Goal: Task Accomplishment & Management: Manage account settings

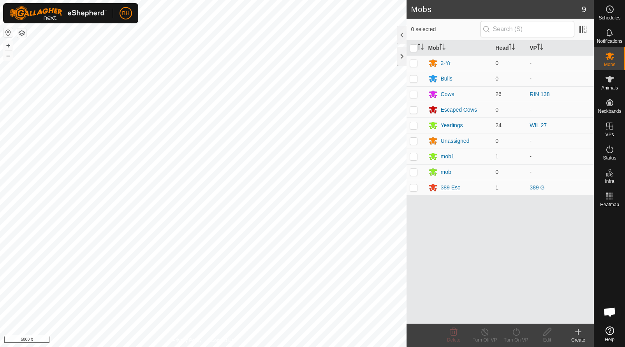
click at [452, 187] on div "389 Esc" at bounding box center [451, 188] width 20 height 8
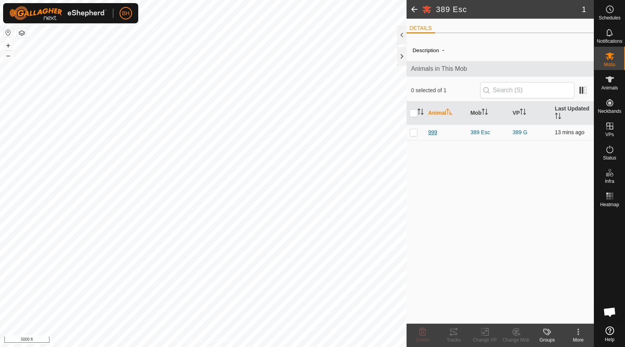
click at [434, 131] on span "999" at bounding box center [433, 133] width 9 height 8
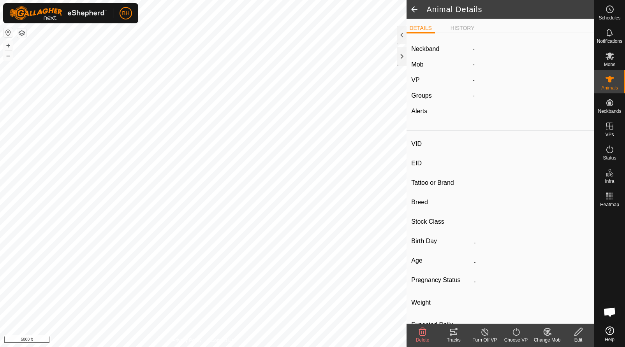
type input "999"
type input "-"
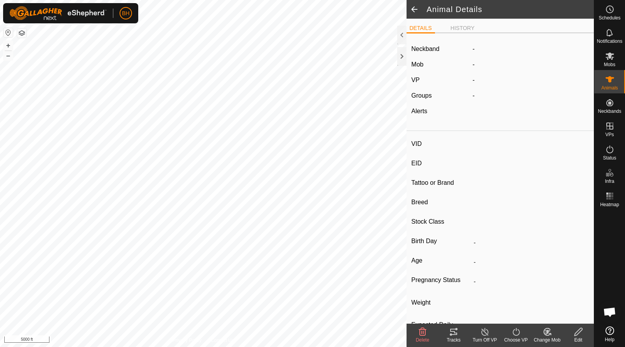
type input "-"
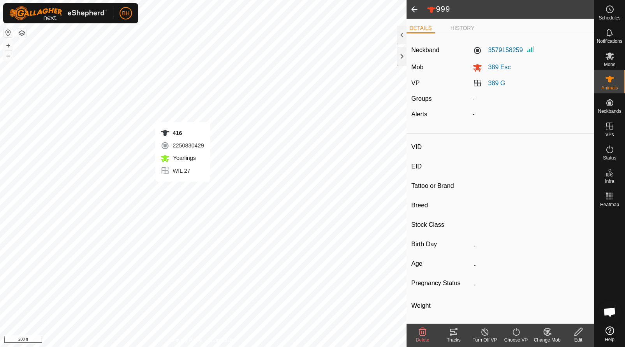
type input "416"
type input "982000471706411"
type input "-"
type input "Crossbreed"
type input "Steer"
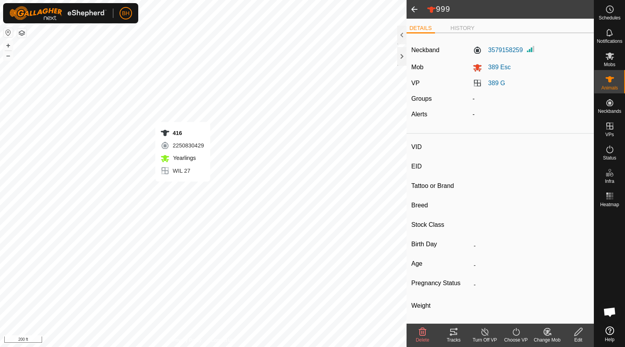
type input "05/2024"
type input "1 year 4 months"
type input "-"
click at [467, 26] on li "HISTORY" at bounding box center [463, 28] width 30 height 9
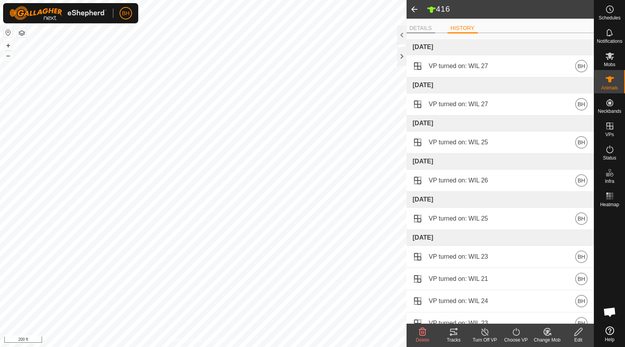
click at [422, 30] on li "DETAILS" at bounding box center [421, 28] width 28 height 9
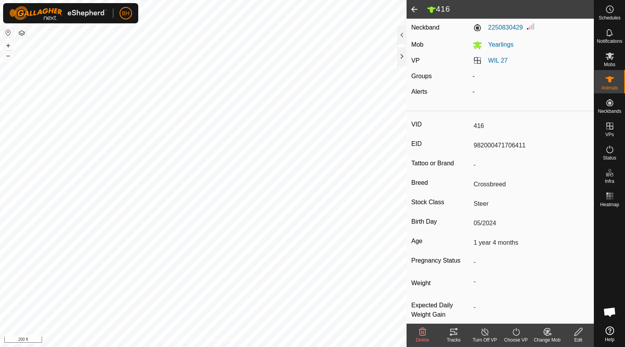
scroll to position [33, 0]
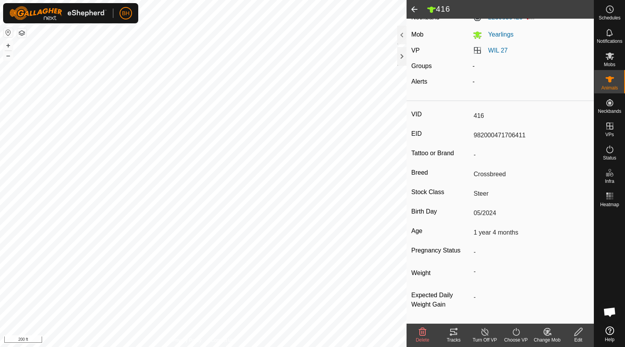
click at [454, 330] on icon at bounding box center [453, 332] width 7 height 6
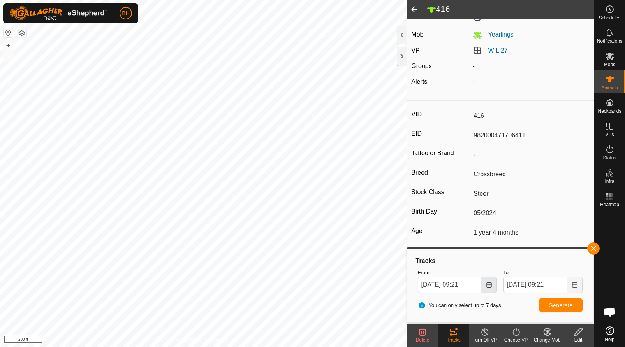
click at [490, 287] on icon "Choose Date" at bounding box center [489, 285] width 6 height 6
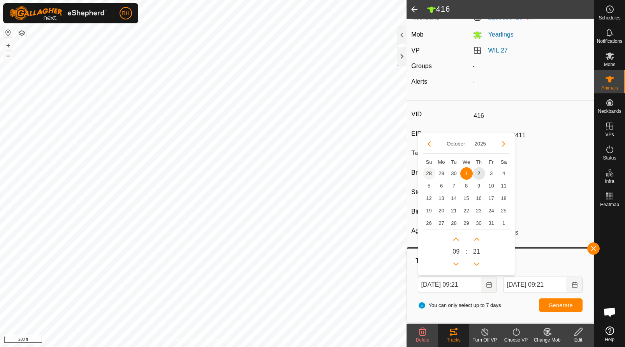
click at [432, 173] on span "28" at bounding box center [429, 174] width 12 height 12
type input "[DATE] 09:21"
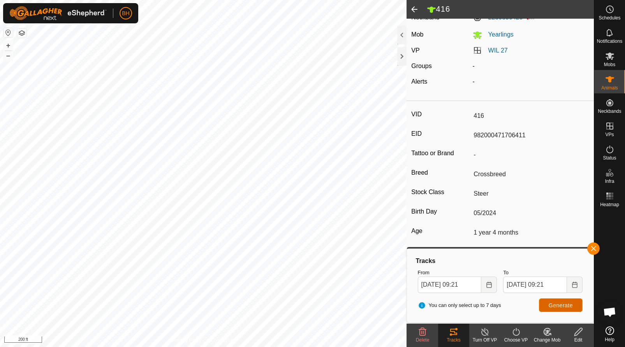
click at [574, 312] on button "Generate" at bounding box center [561, 306] width 44 height 14
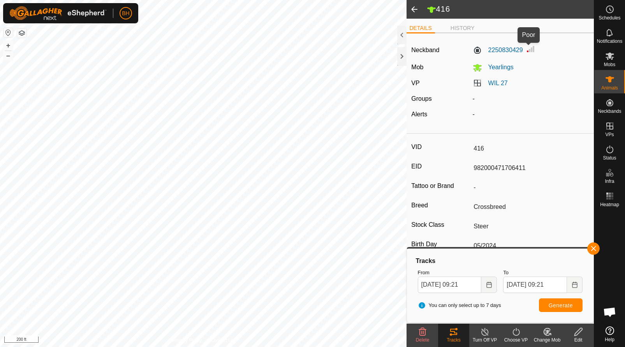
click at [530, 50] on img at bounding box center [530, 48] width 9 height 9
click at [469, 28] on li "HISTORY" at bounding box center [463, 28] width 30 height 9
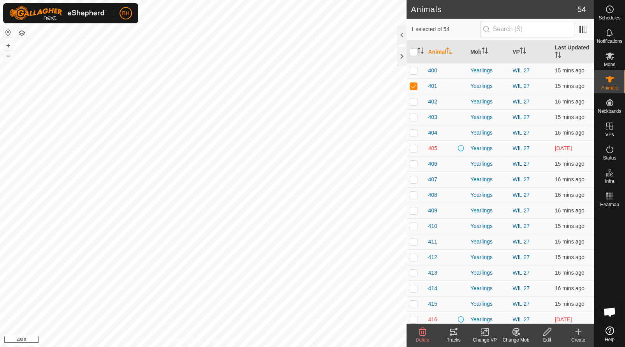
scroll to position [466, 0]
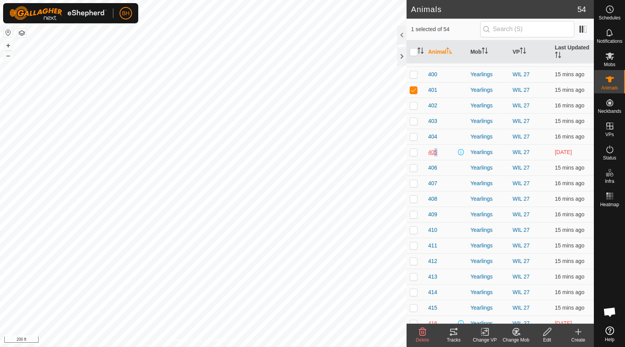
click at [434, 153] on span "405" at bounding box center [433, 152] width 9 height 8
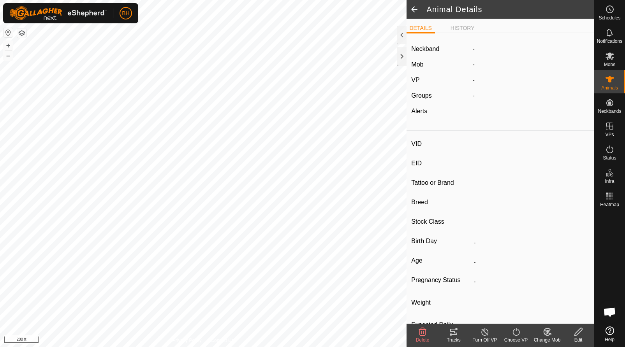
click at [434, 153] on div "VID EID Tattoo or Brand Breed Stock Class Birth Day - Age - Pregnancy Status - …" at bounding box center [501, 244] width 188 height 220
type input "405"
type input "982000466193541"
type input "-"
type input "Crossbreed"
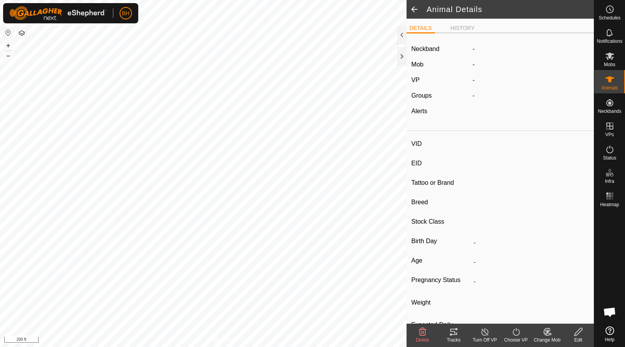
type input "Heifer"
type input "05/2024"
type input "1 year 4 months"
type input "-"
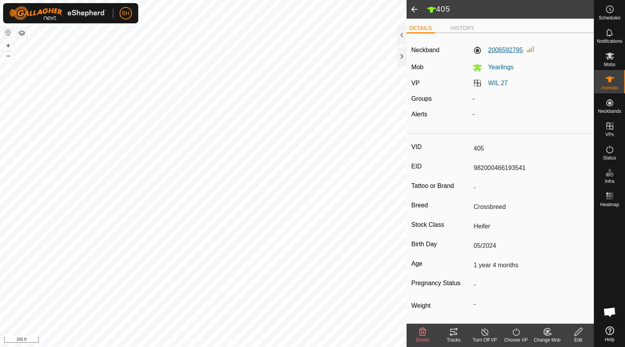
click at [500, 49] on label "2006592795" at bounding box center [498, 50] width 50 height 9
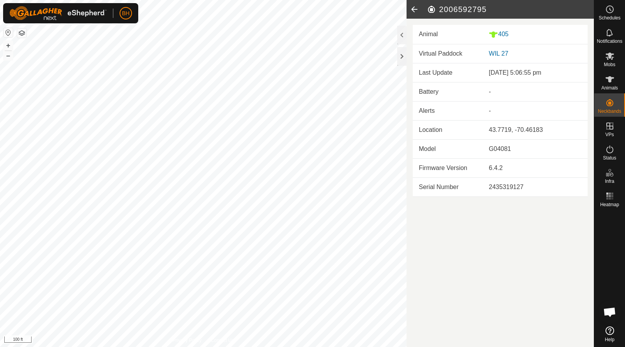
click at [214, 347] on html "BH Schedules Notifications Mobs Animals Neckbands VPs Status Infra Heatmap Help…" at bounding box center [312, 173] width 625 height 347
click at [416, 7] on icon at bounding box center [415, 9] width 16 height 19
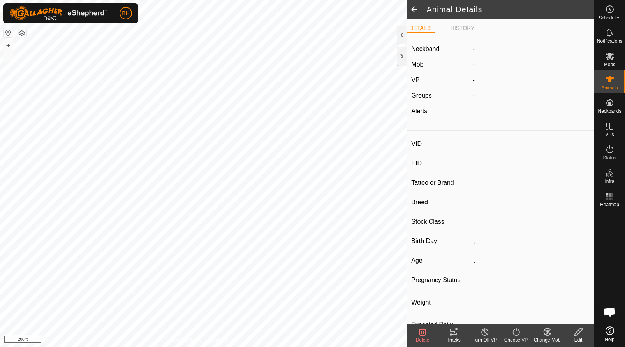
type input "405"
type input "982000466193541"
type input "-"
type input "Crossbreed"
type input "Heifer"
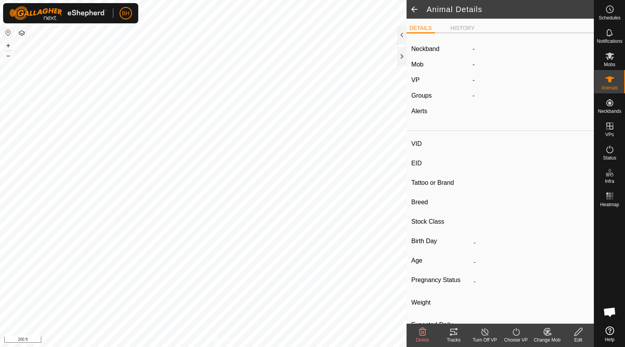
type input "05/2024"
type input "1 year 4 months"
type input "-"
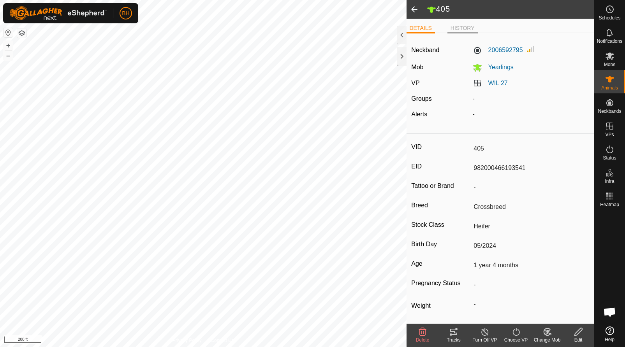
click at [465, 29] on li "HISTORY" at bounding box center [463, 28] width 30 height 9
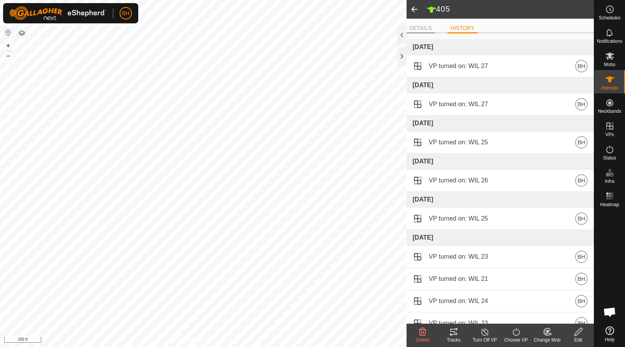
click at [429, 33] on li "DETAILS" at bounding box center [421, 28] width 28 height 9
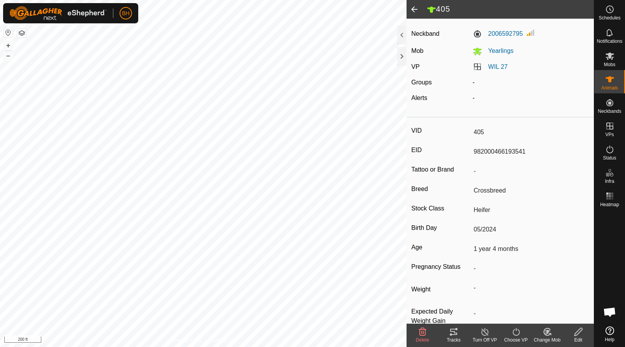
scroll to position [33, 0]
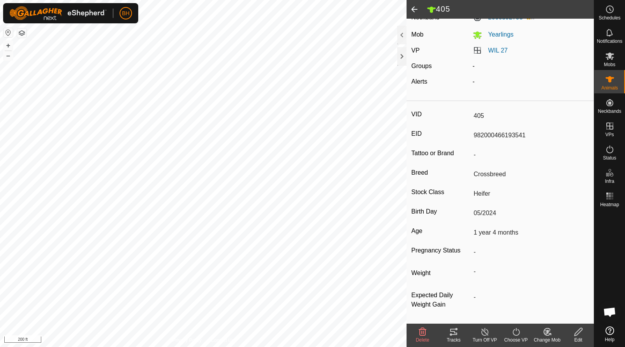
click at [613, 316] on span "Open chat" at bounding box center [609, 313] width 13 height 11
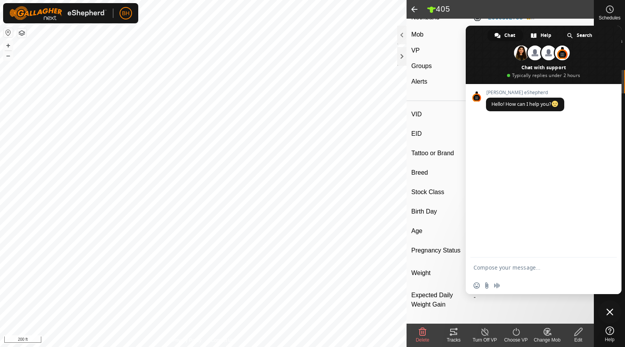
click at [522, 271] on textarea "Compose your message..." at bounding box center [535, 268] width 123 height 7
click at [522, 270] on textarea "Compose your message..." at bounding box center [535, 268] width 123 height 7
click at [459, 18] on header "405" at bounding box center [501, 9] width 188 height 19
click at [416, 10] on span at bounding box center [415, 9] width 16 height 19
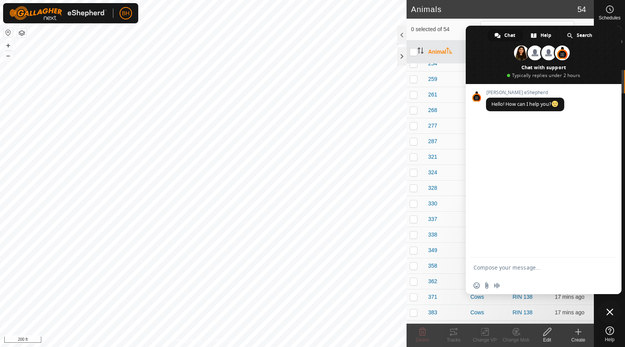
scroll to position [273, 0]
click at [611, 309] on span "Close chat" at bounding box center [610, 312] width 7 height 7
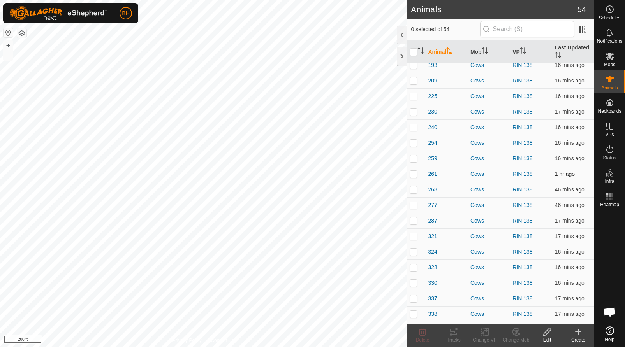
scroll to position [0, 0]
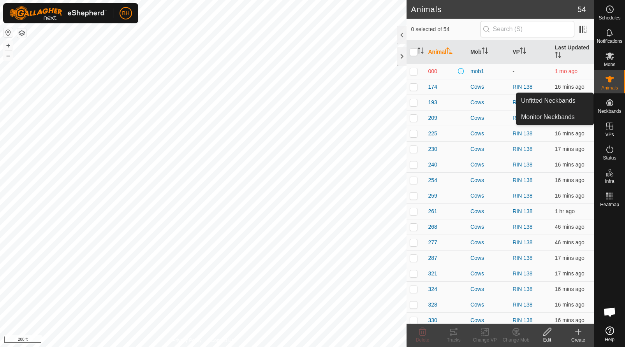
click at [615, 104] on es-neckbands-svg-icon at bounding box center [610, 103] width 14 height 12
click at [569, 102] on link "Unfitted Neckbands" at bounding box center [555, 101] width 77 height 16
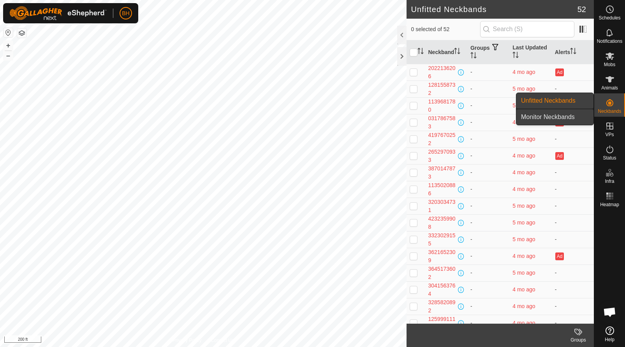
click at [569, 118] on link "Monitor Neckbands" at bounding box center [555, 117] width 77 height 16
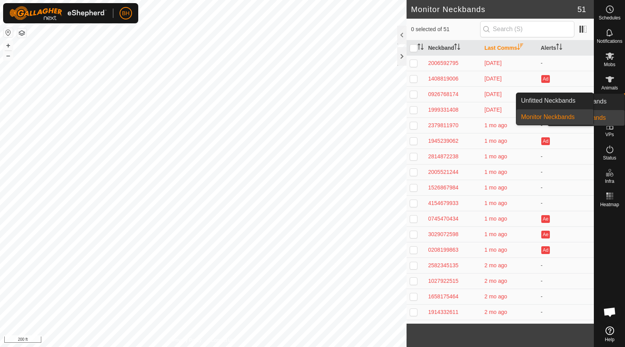
click at [616, 108] on es-neckbands-svg-icon at bounding box center [610, 103] width 14 height 12
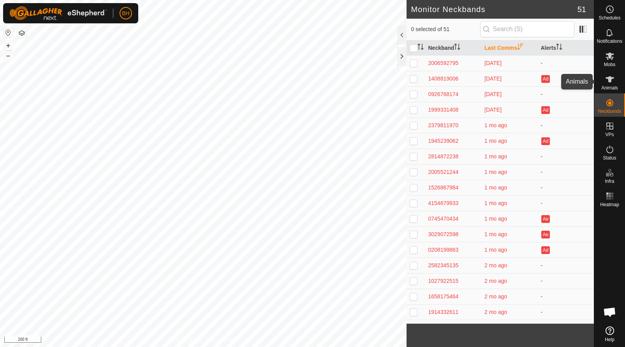
click at [608, 82] on icon at bounding box center [609, 79] width 9 height 9
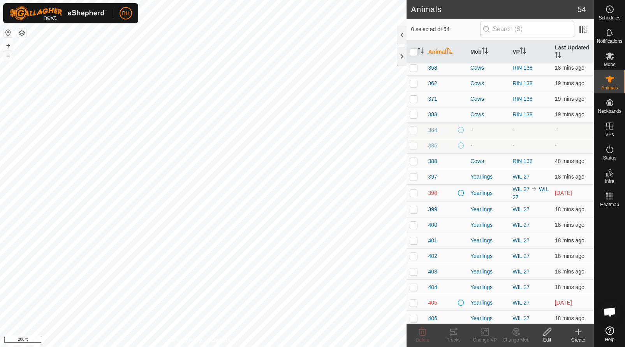
scroll to position [312, 0]
